Goal: Communication & Community: Participate in discussion

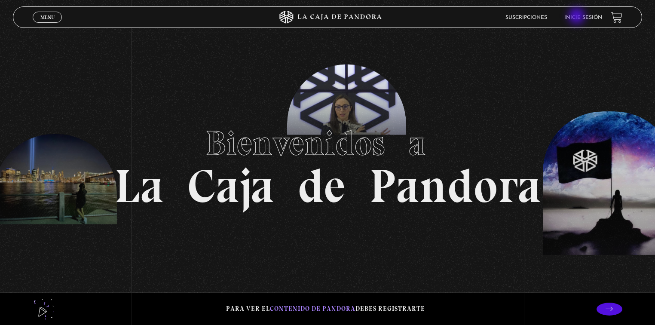
click at [578, 17] on link "Inicie sesión" at bounding box center [584, 17] width 38 height 5
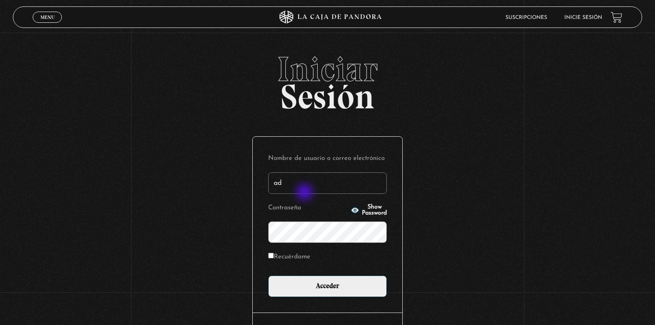
type input "admon.pymaq@gmail.com"
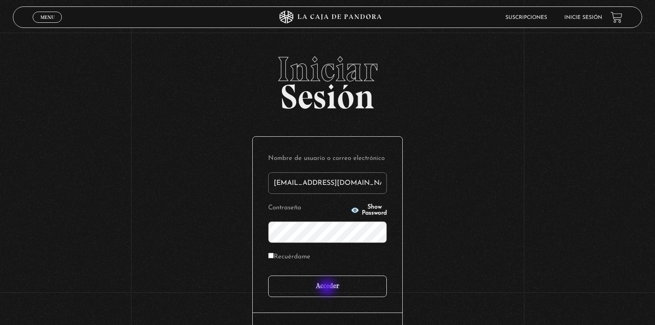
click at [328, 289] on input "Acceder" at bounding box center [327, 287] width 119 height 22
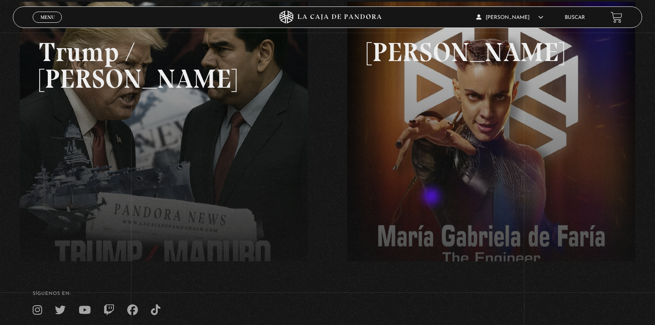
scroll to position [136, 0]
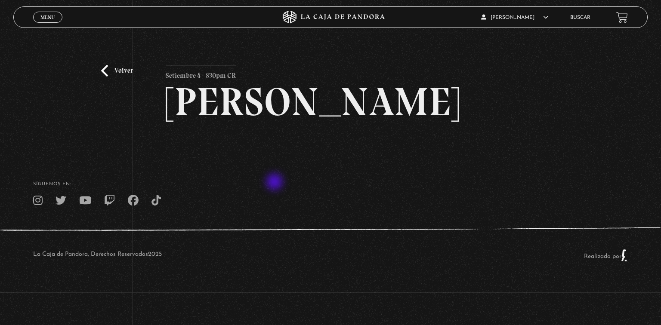
click at [275, 152] on div "Volver Setiembre 4 - 830pm CR Maria Gabriela de Faria" at bounding box center [331, 108] width 330 height 87
click at [114, 71] on link "Volver" at bounding box center [117, 71] width 32 height 12
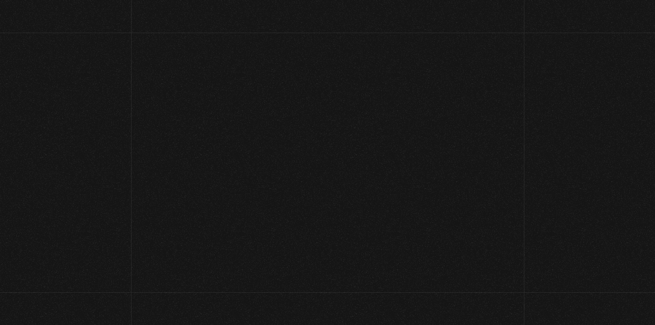
scroll to position [136, 0]
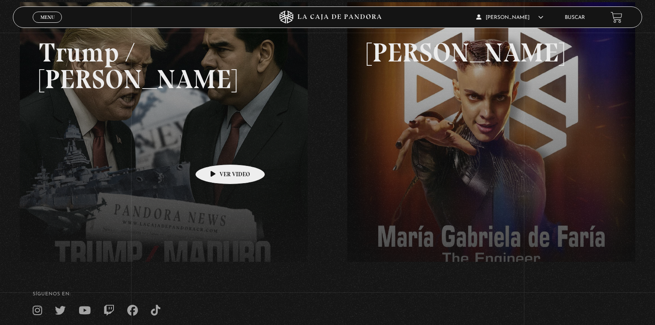
click at [217, 151] on link at bounding box center [347, 164] width 655 height 325
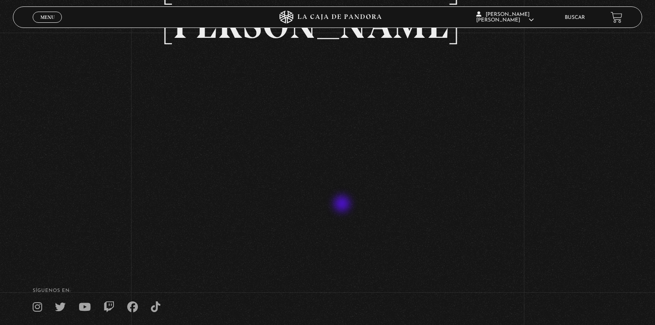
scroll to position [138, 0]
